Goal: Download file/media

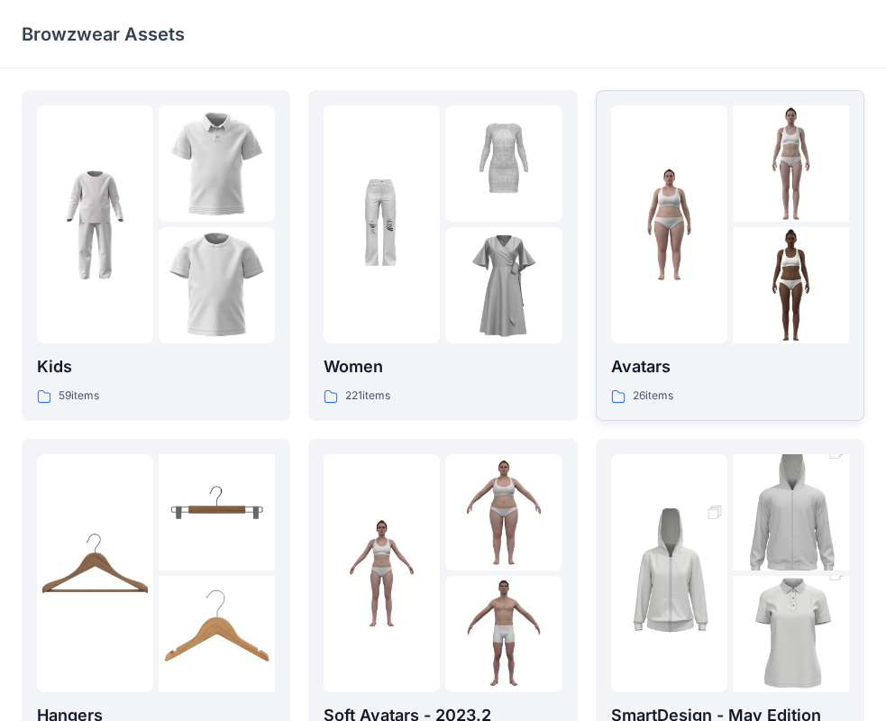
click at [667, 390] on p "26 items" at bounding box center [653, 396] width 41 height 19
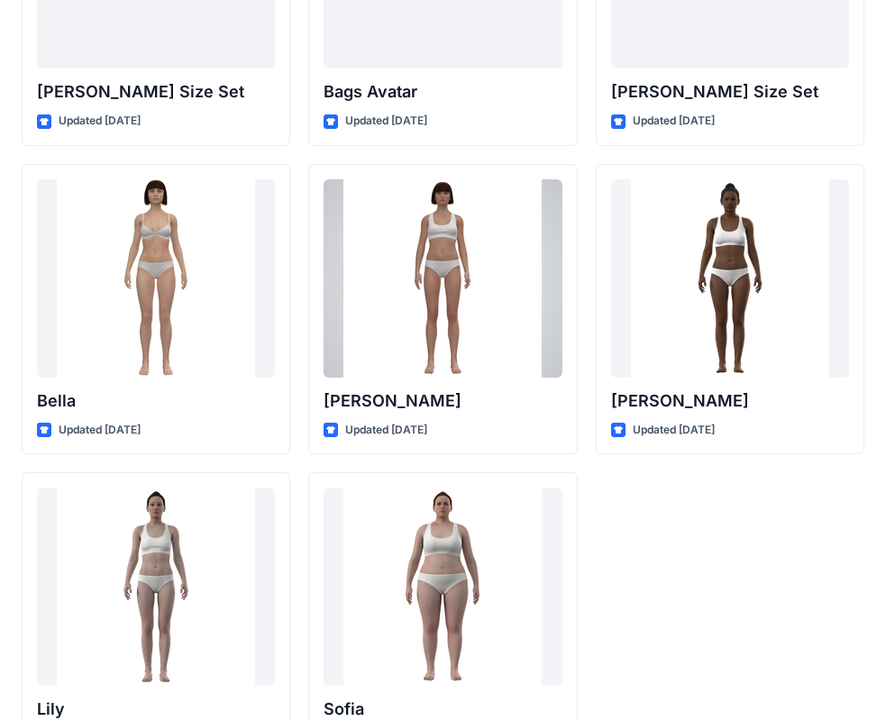
scroll to position [2152, 0]
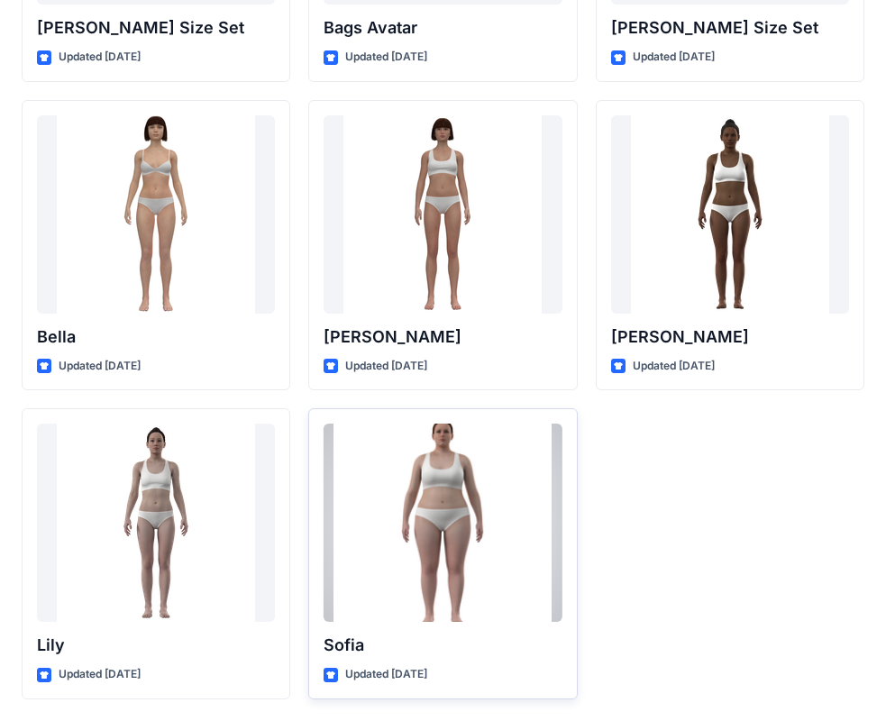
click at [397, 658] on p "Sofia" at bounding box center [443, 645] width 238 height 25
click at [479, 548] on div at bounding box center [443, 523] width 238 height 198
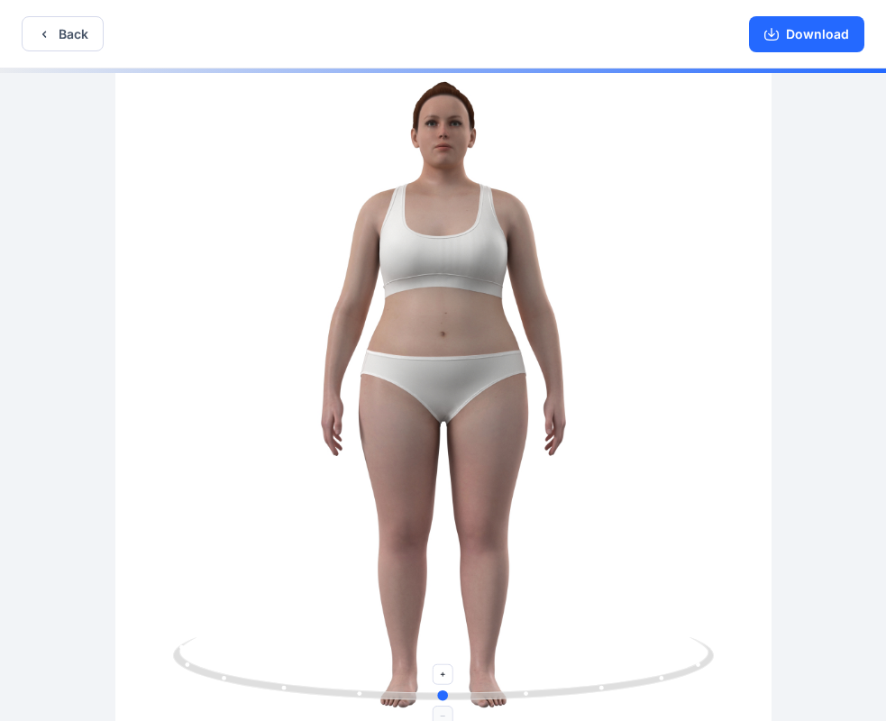
click at [443, 693] on circle at bounding box center [443, 696] width 11 height 11
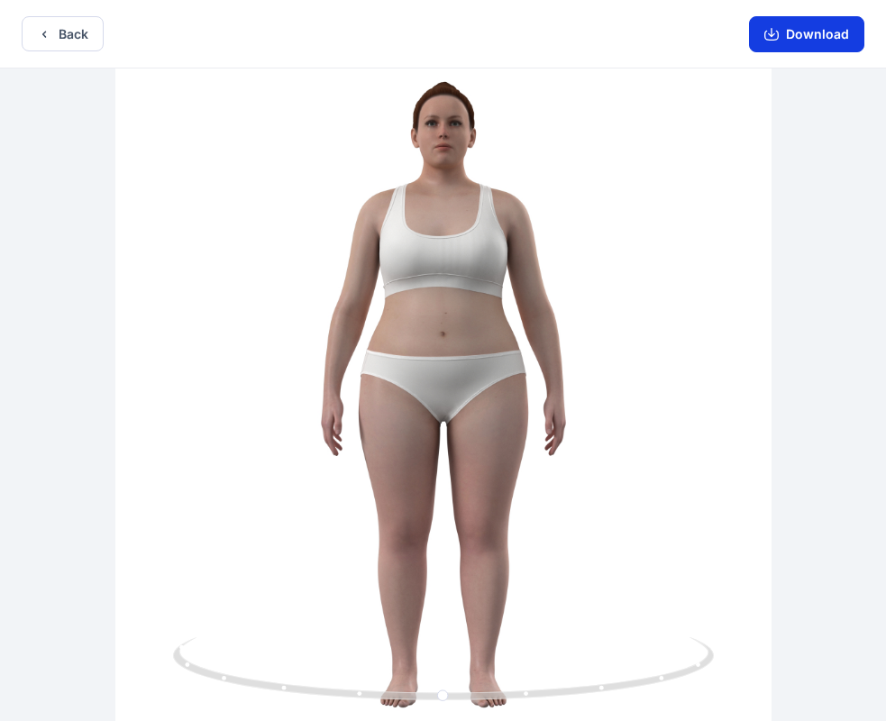
click at [790, 29] on button "Download" at bounding box center [806, 34] width 115 height 36
